Goal: Information Seeking & Learning: Understand process/instructions

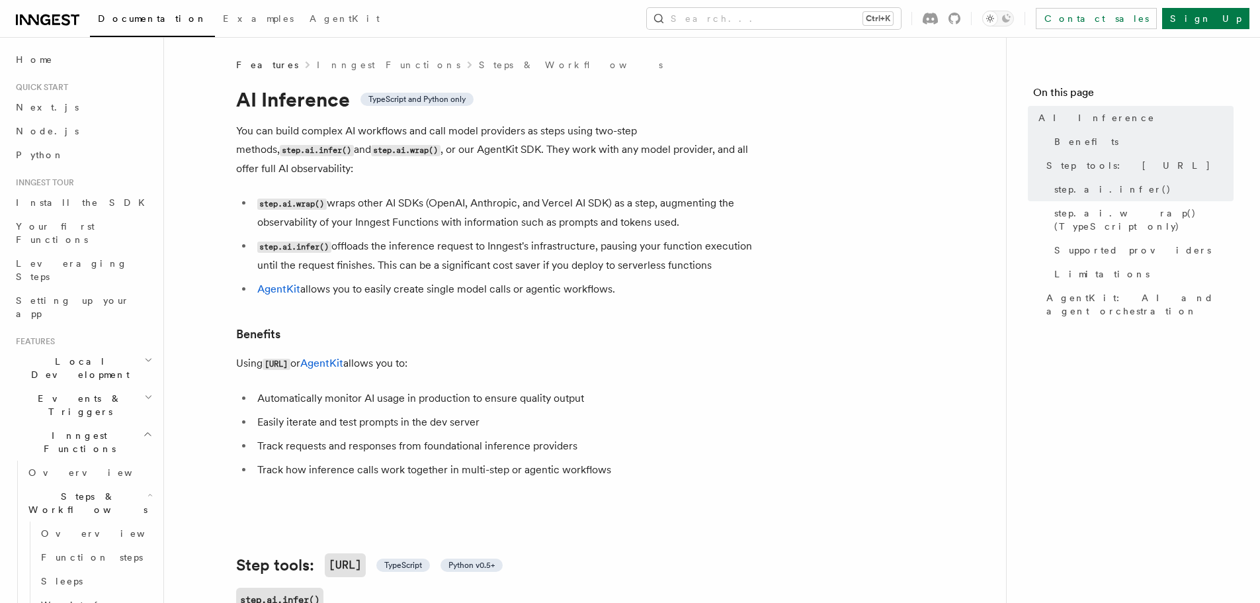
click at [536, 128] on p "You can build complex AI workflows and call model providers as steps using two-…" at bounding box center [500, 150] width 529 height 56
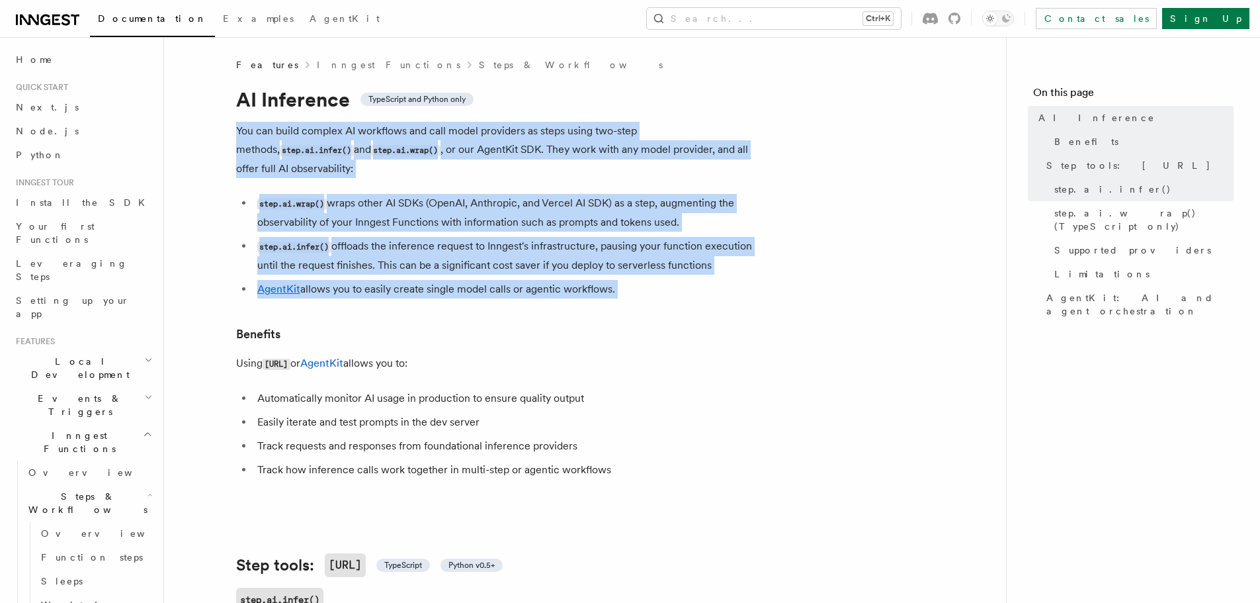
drag, startPoint x: 536, startPoint y: 128, endPoint x: 548, endPoint y: 272, distance: 144.7
copy article "You can build complex AI workflows and call model providers as steps using two-…"
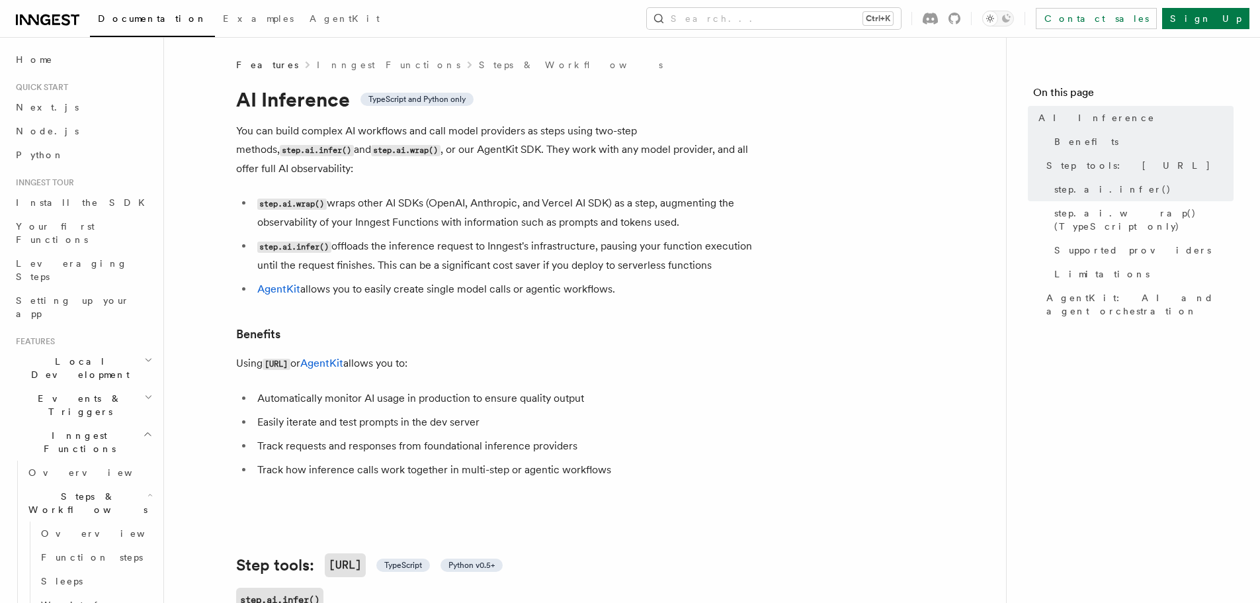
click at [554, 325] on h3 "Benefits" at bounding box center [500, 334] width 529 height 19
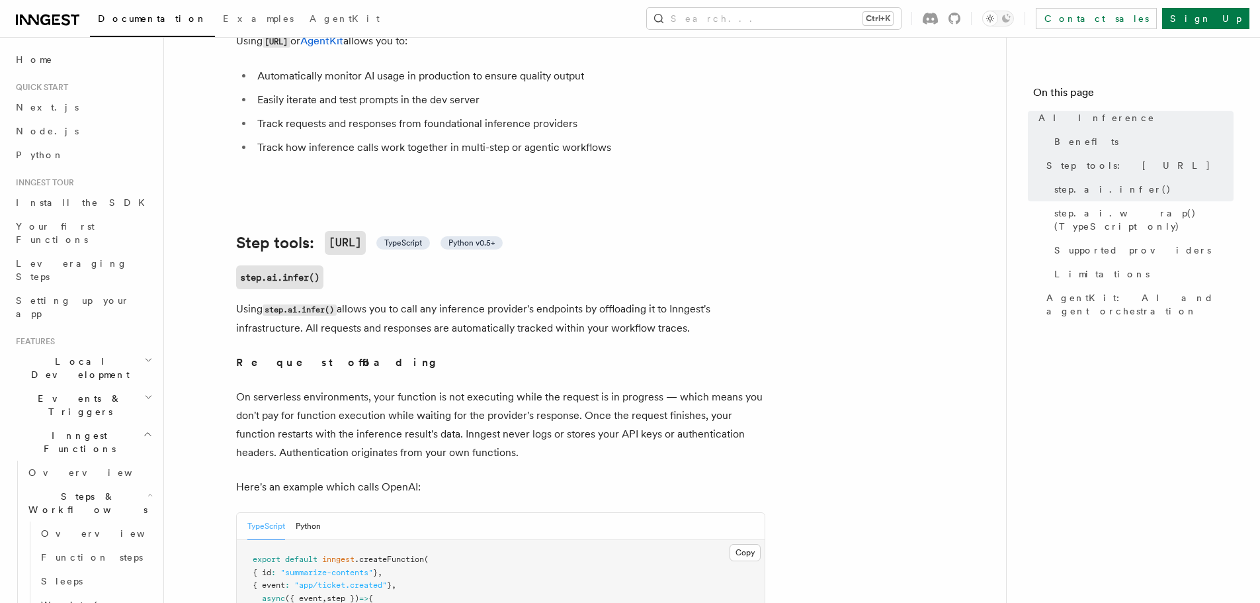
scroll to position [331, 0]
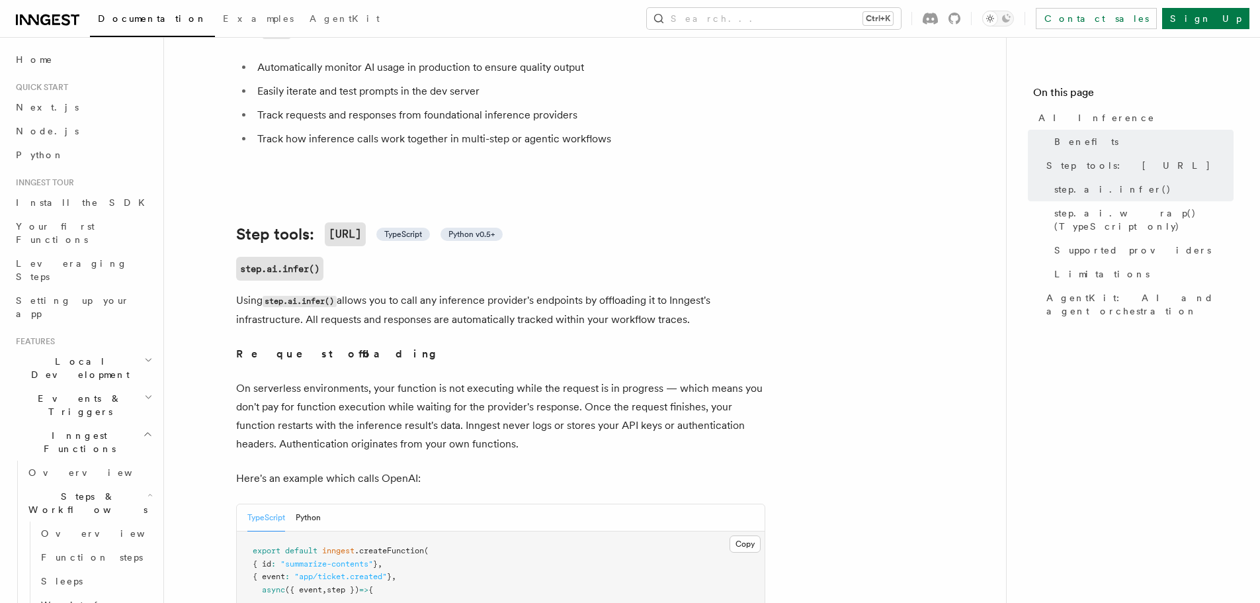
click at [302, 296] on code "step.ai.infer()" at bounding box center [300, 301] width 74 height 11
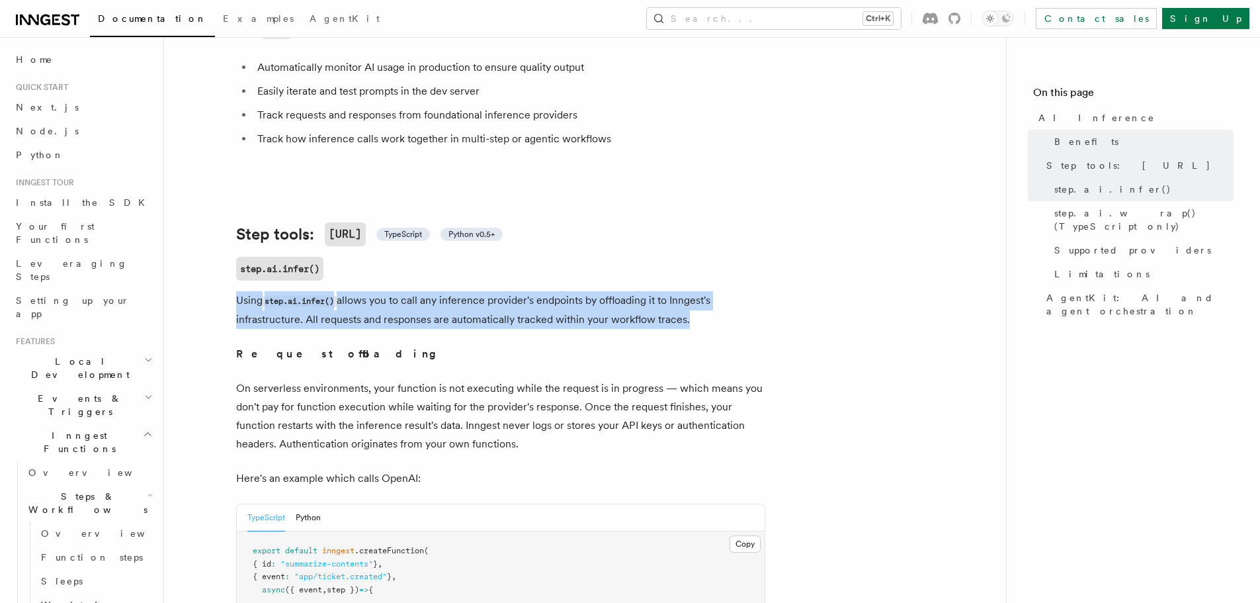
click at [302, 296] on code "step.ai.infer()" at bounding box center [300, 301] width 74 height 11
copy article "Using step.ai.infer() allows you to call any inference provider's endpoints by …"
